Goal: Navigation & Orientation: Find specific page/section

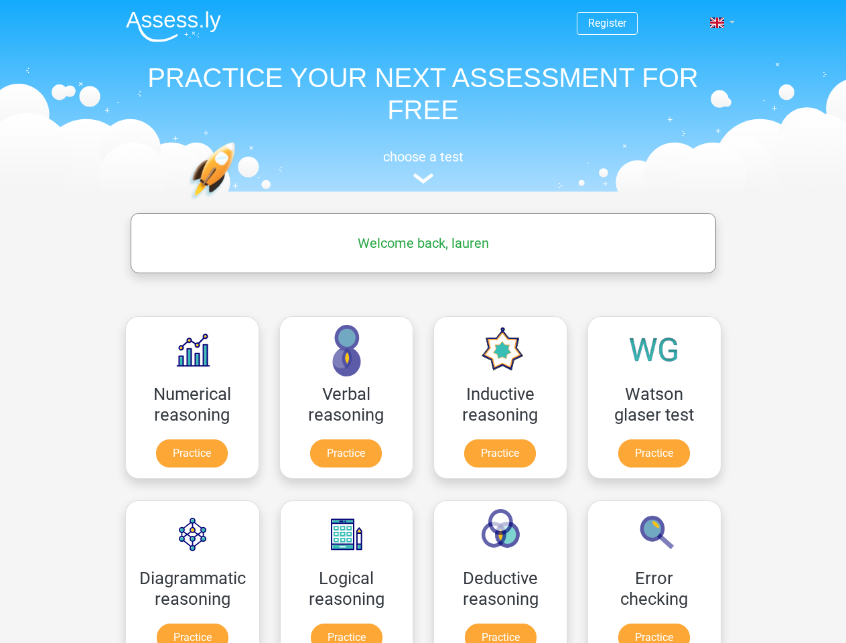
click at [718, 23] on span at bounding box center [717, 22] width 14 height 11
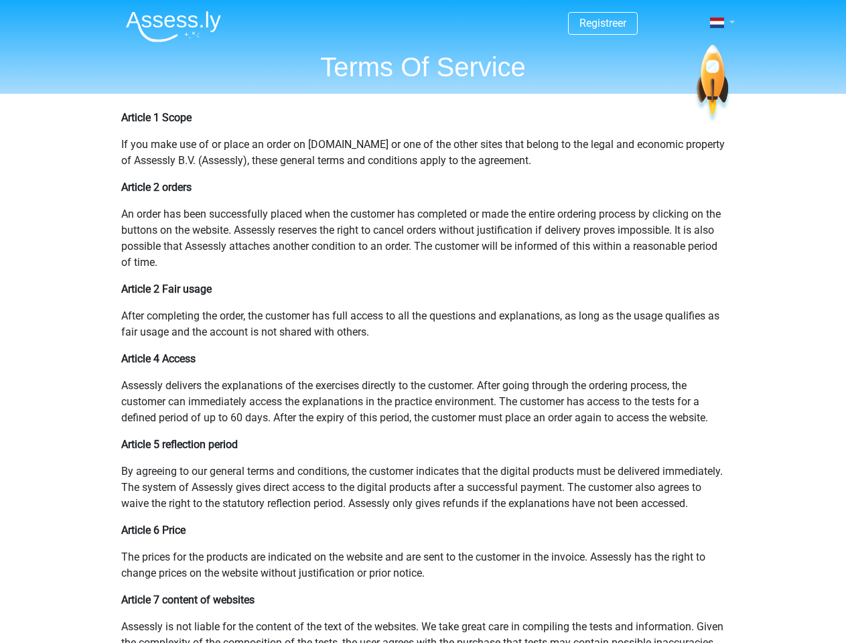
click at [718, 23] on span at bounding box center [717, 22] width 14 height 11
